Goal: Check status

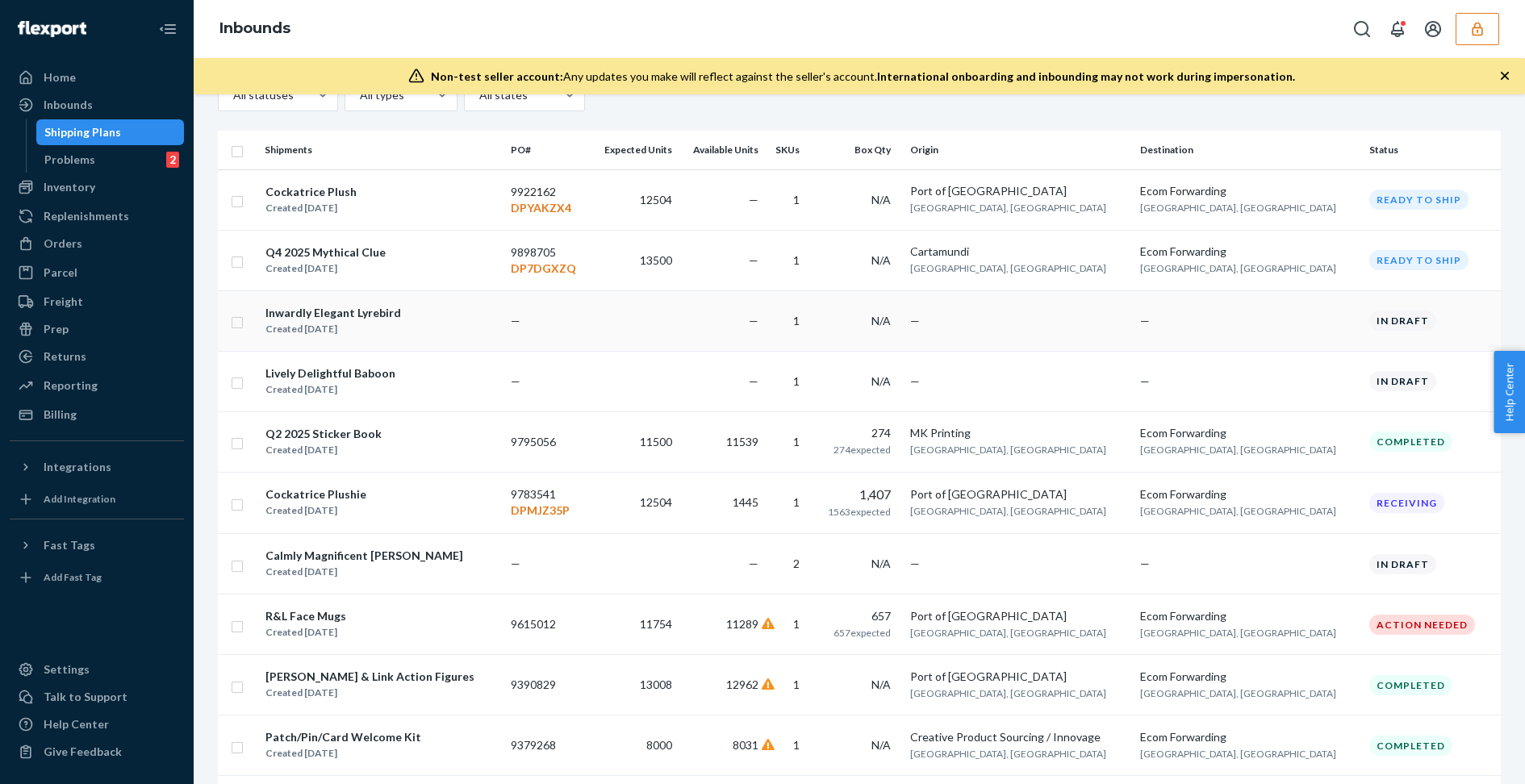
scroll to position [248, 0]
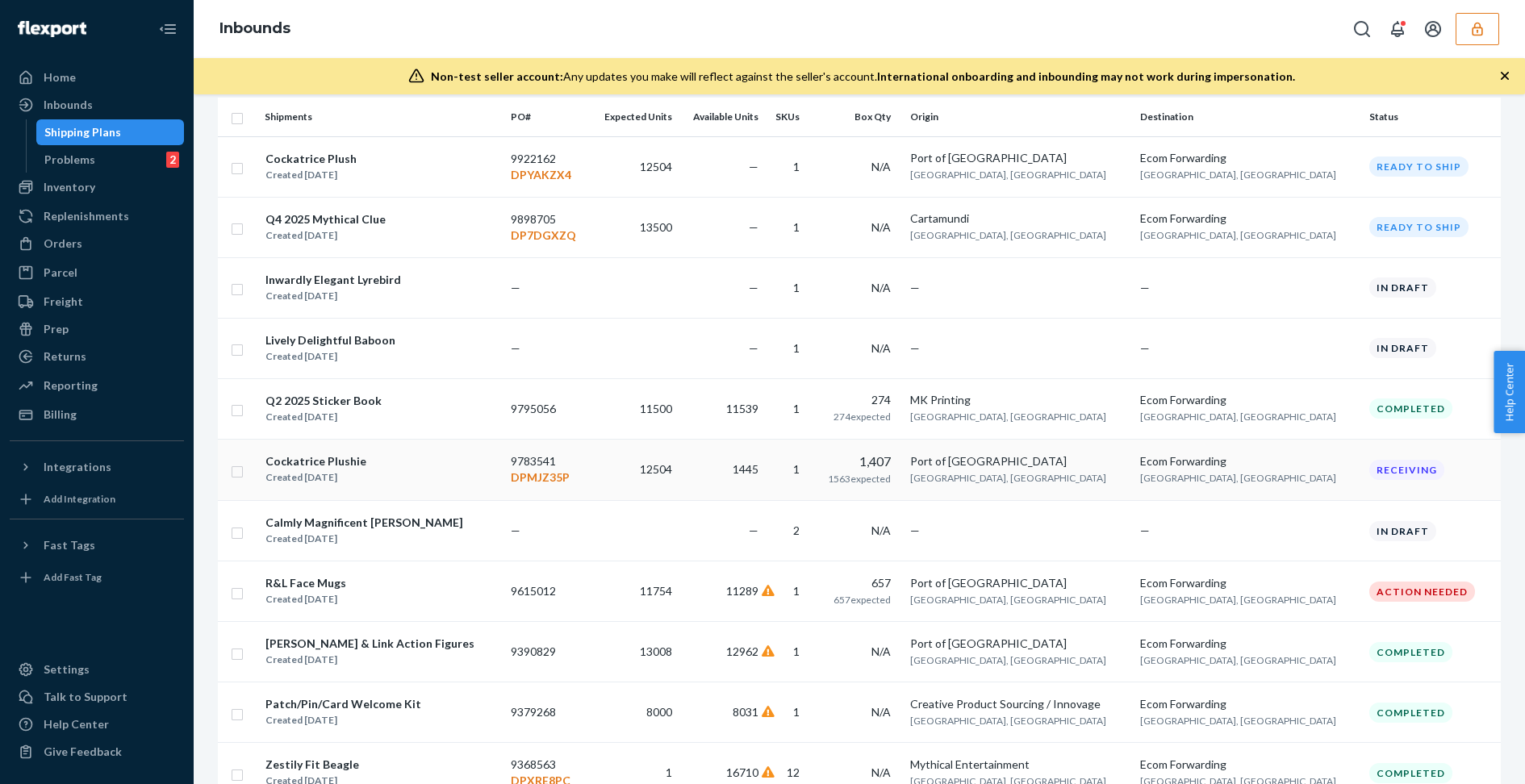
click at [729, 468] on td "1445" at bounding box center [721, 470] width 86 height 62
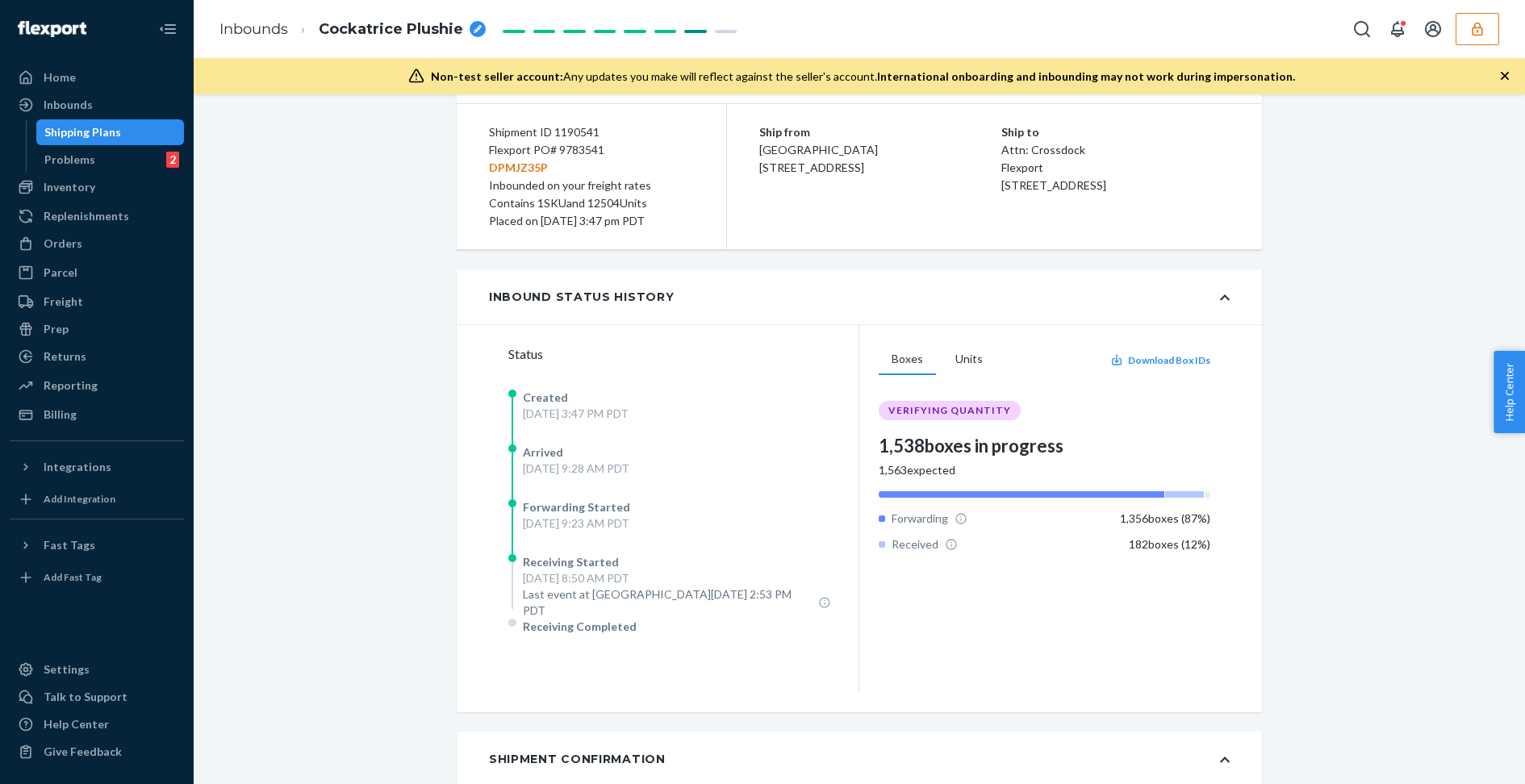
scroll to position [115, 0]
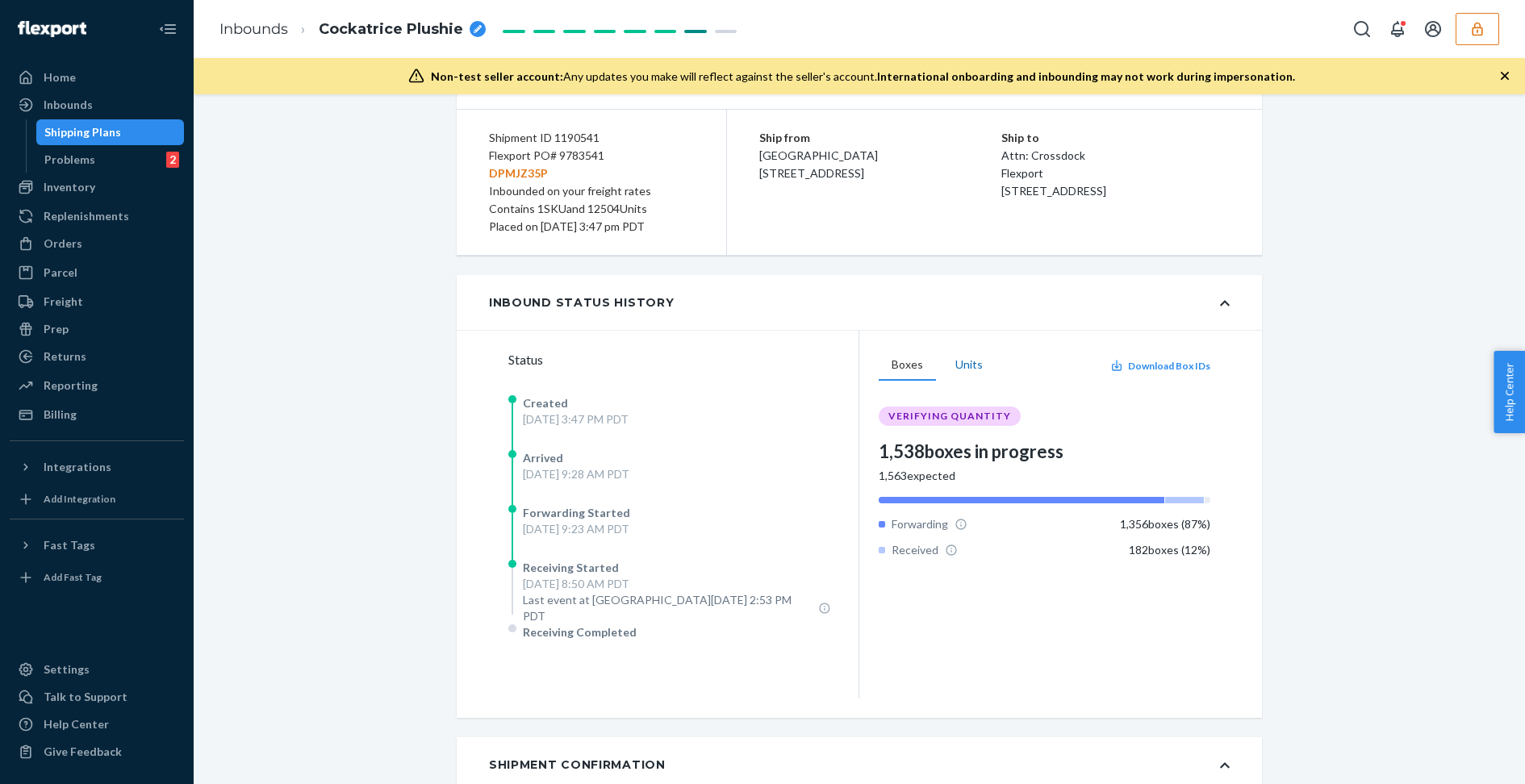
click at [961, 366] on button "Units" at bounding box center [968, 365] width 53 height 31
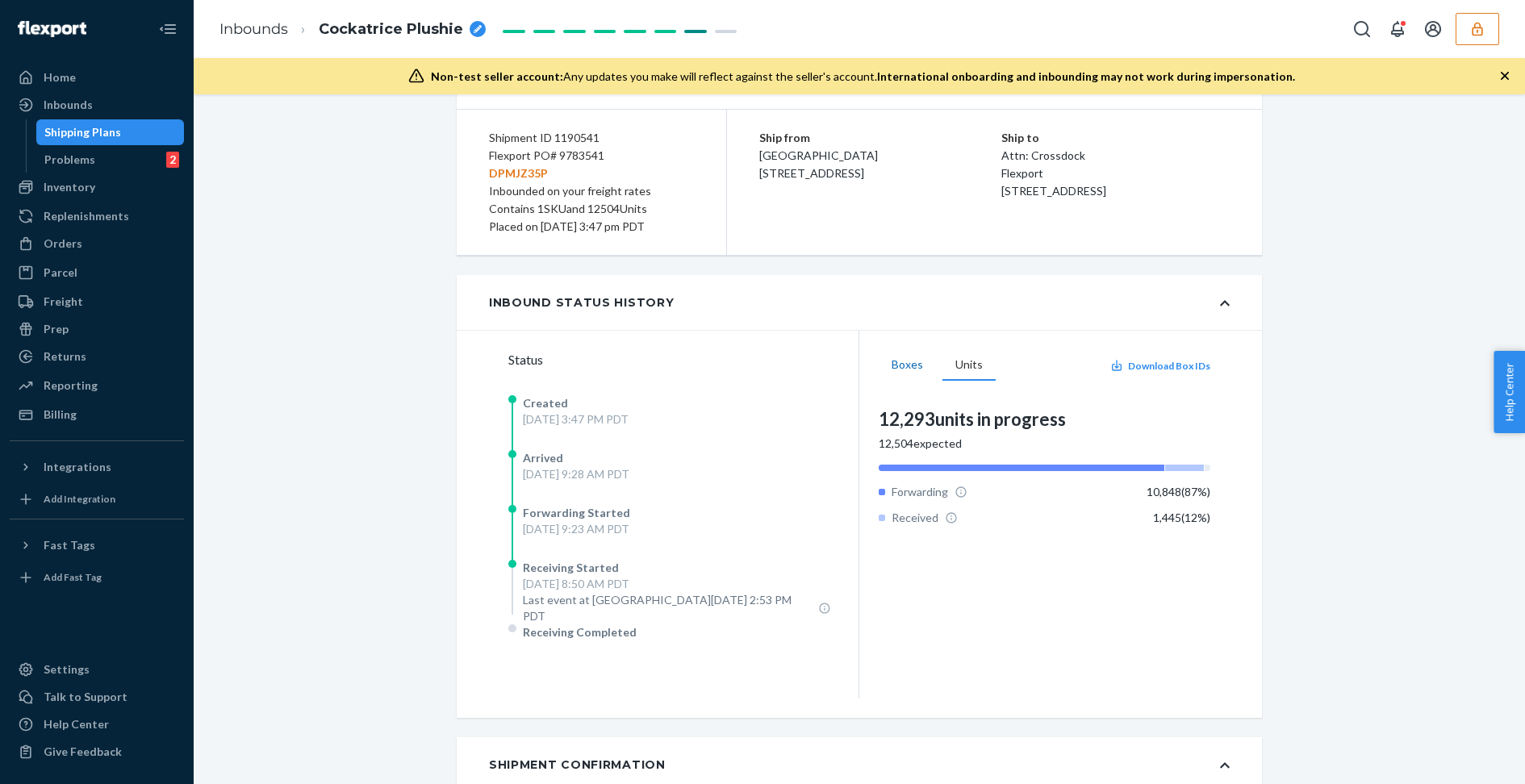
click at [910, 363] on button "Boxes" at bounding box center [907, 365] width 57 height 31
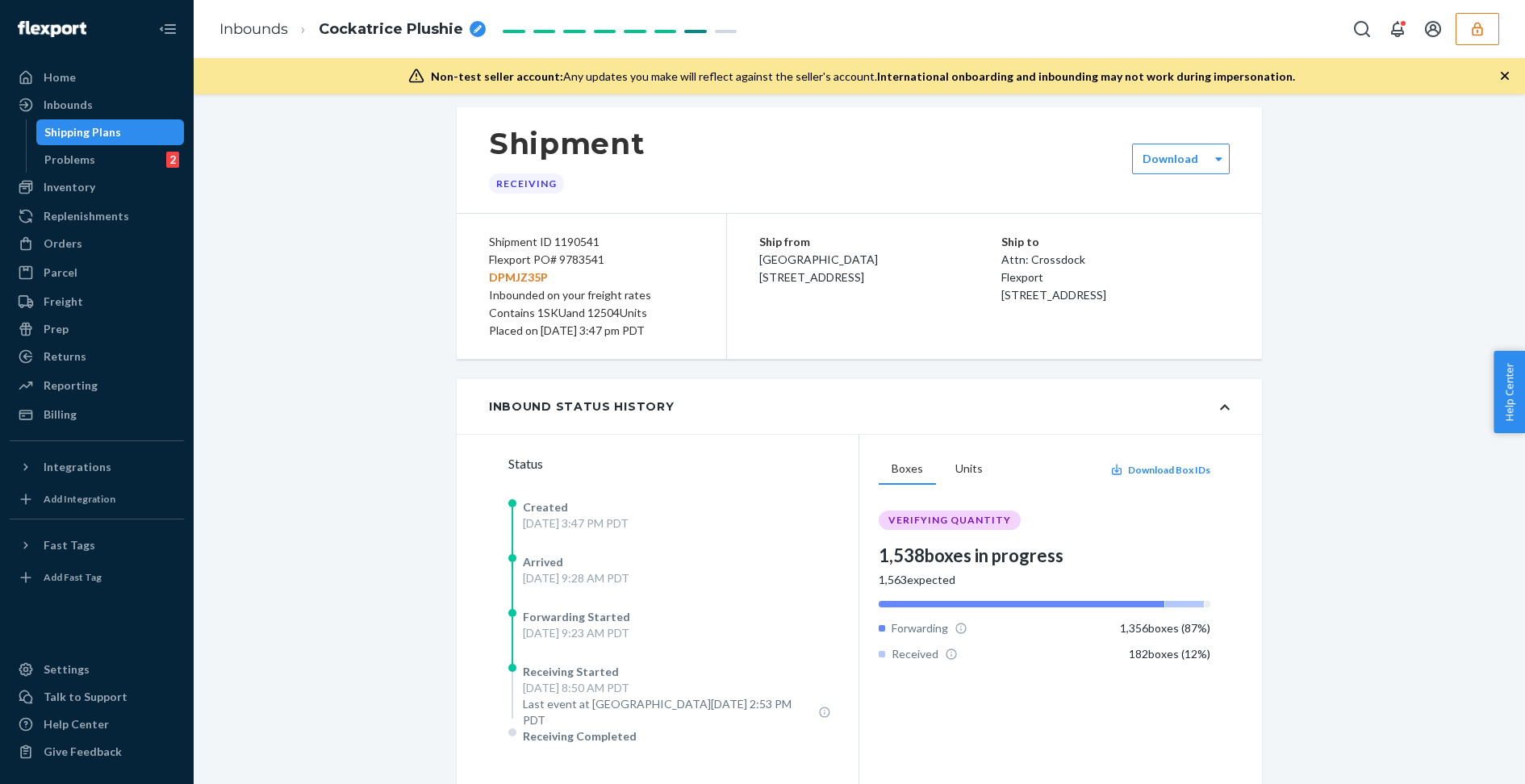
scroll to position [0, 0]
